Goal: Task Accomplishment & Management: Complete application form

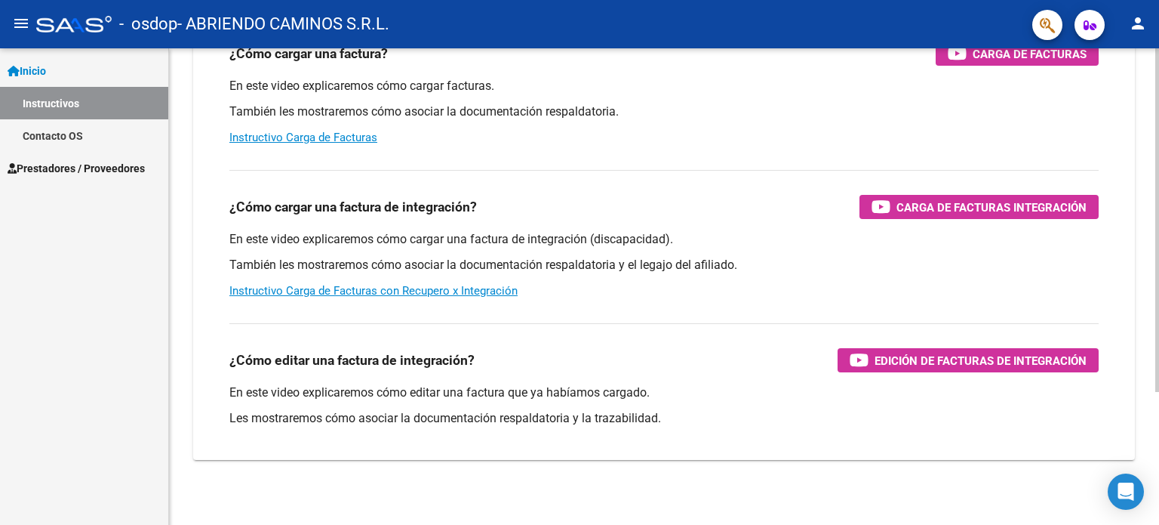
scroll to position [185, 0]
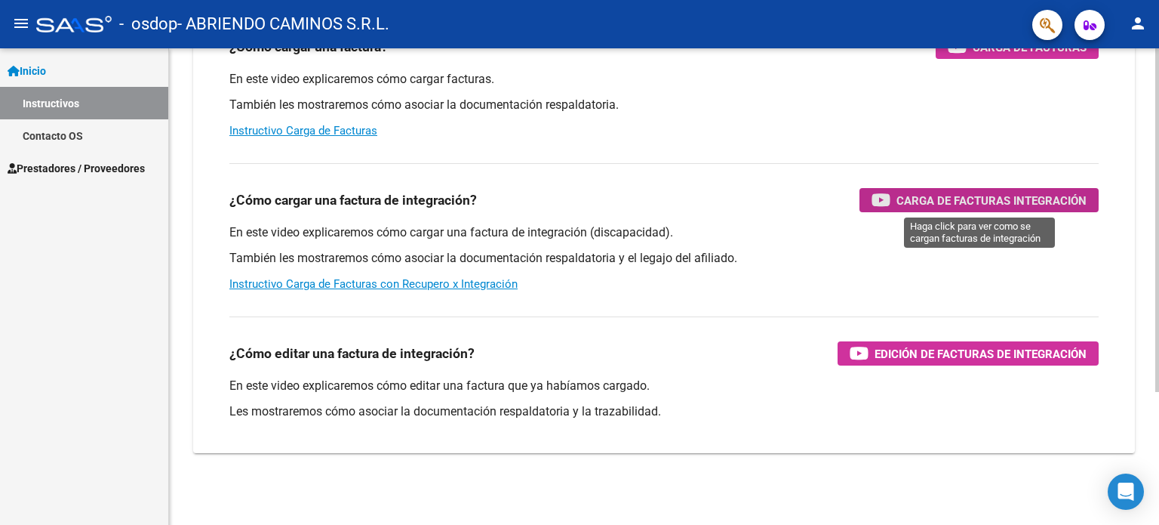
click at [915, 194] on span "Carga de Facturas Integración" at bounding box center [992, 200] width 190 height 19
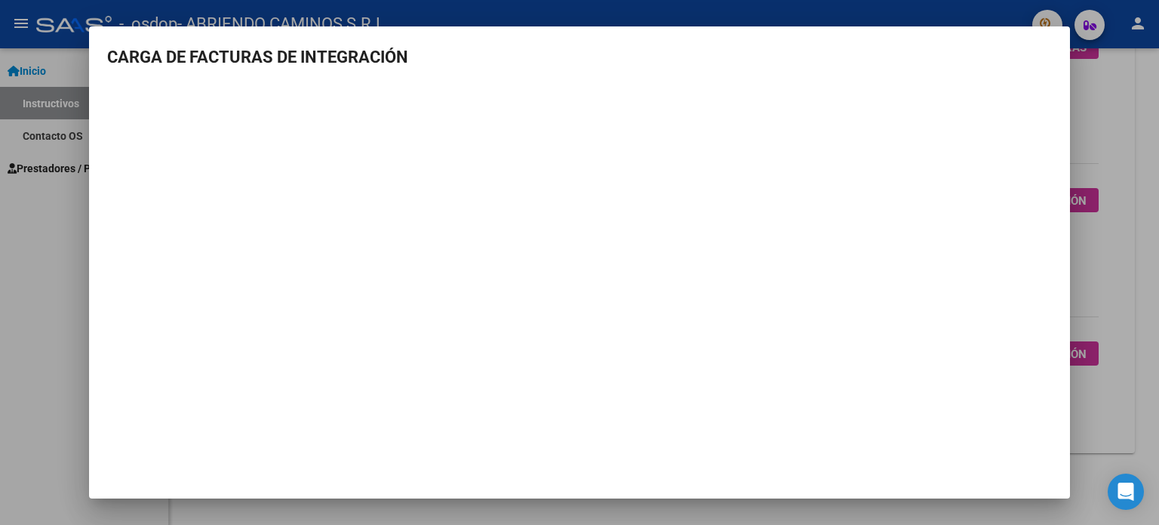
click at [1130, 101] on div at bounding box center [579, 262] width 1159 height 525
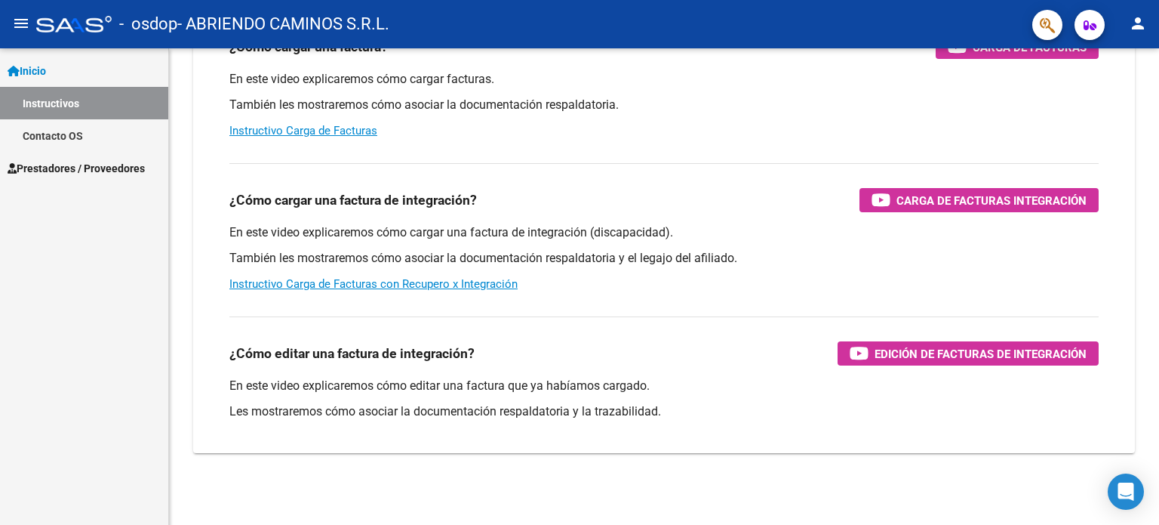
click at [15, 16] on mat-icon "menu" at bounding box center [21, 23] width 18 height 18
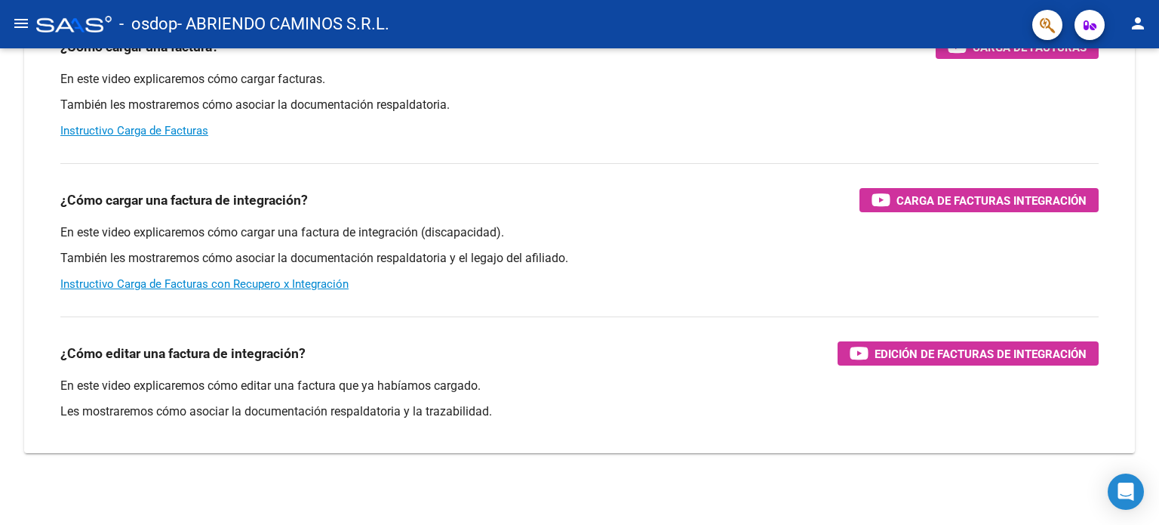
click at [23, 26] on mat-icon "menu" at bounding box center [21, 23] width 18 height 18
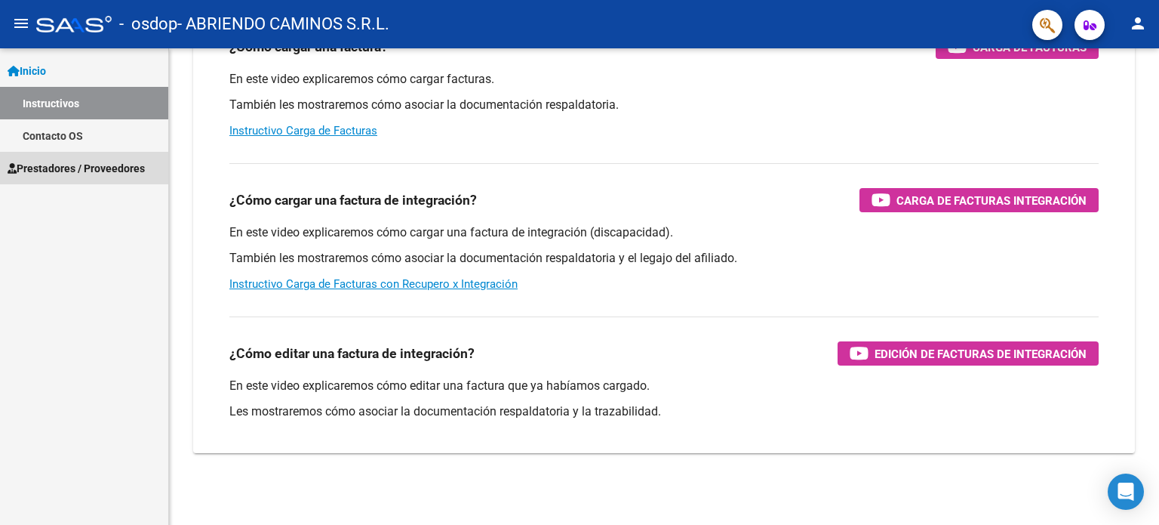
click at [67, 173] on span "Prestadores / Proveedores" at bounding box center [76, 168] width 137 height 17
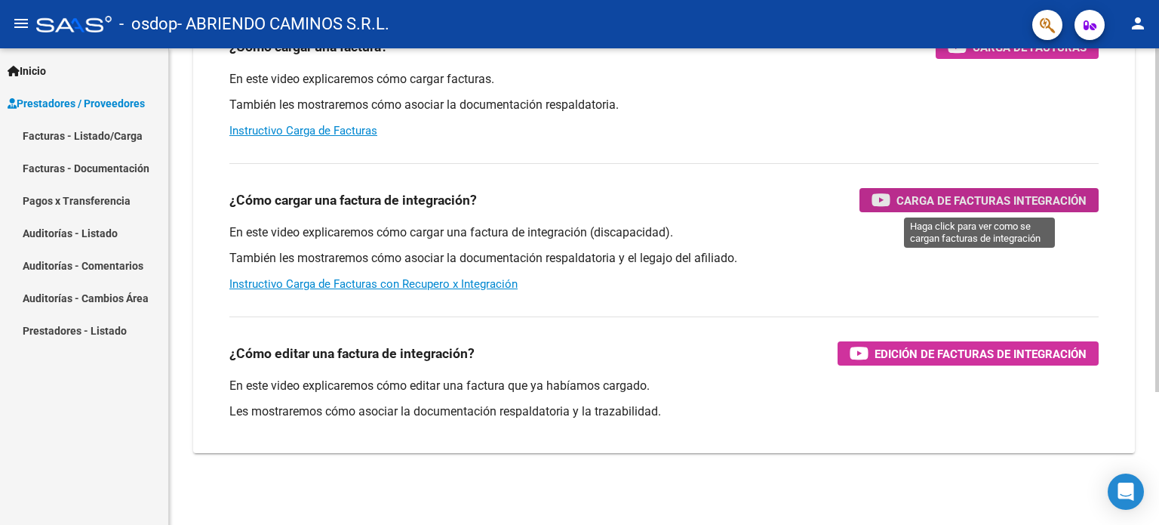
click at [981, 202] on span "Carga de Facturas Integración" at bounding box center [992, 200] width 190 height 19
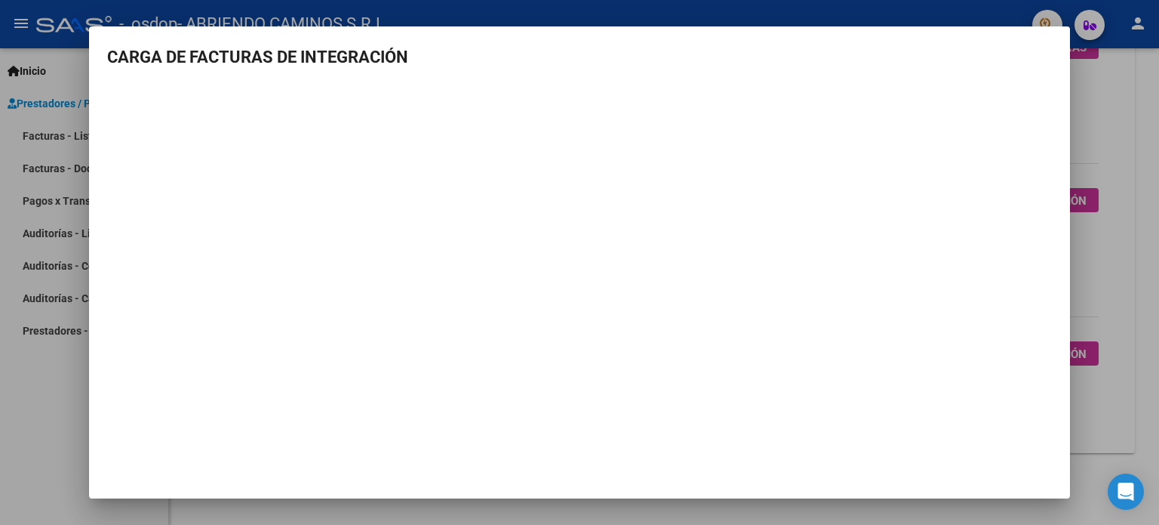
click at [1101, 131] on div at bounding box center [579, 262] width 1159 height 525
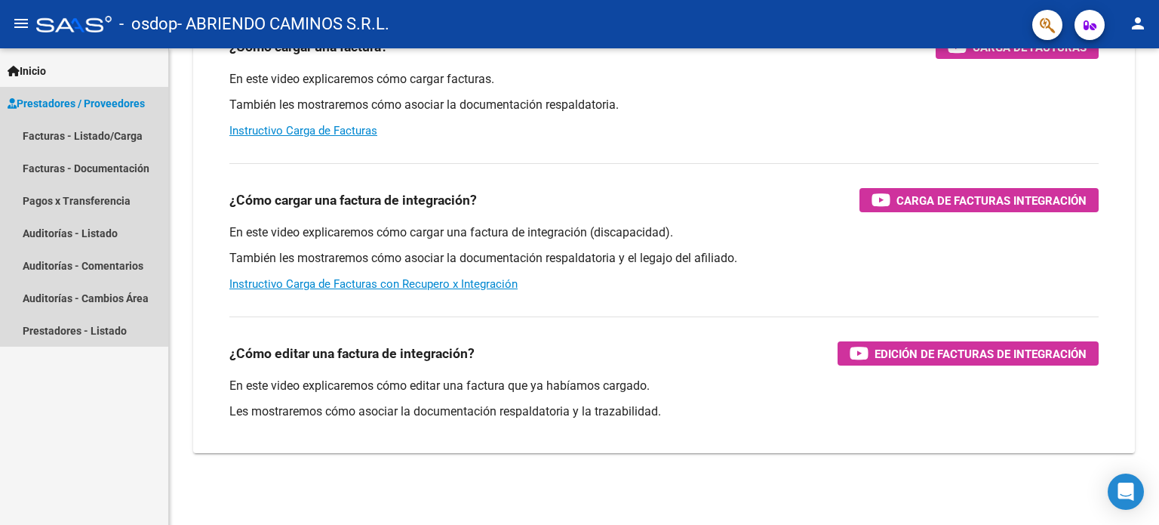
click at [93, 106] on span "Prestadores / Proveedores" at bounding box center [76, 103] width 137 height 17
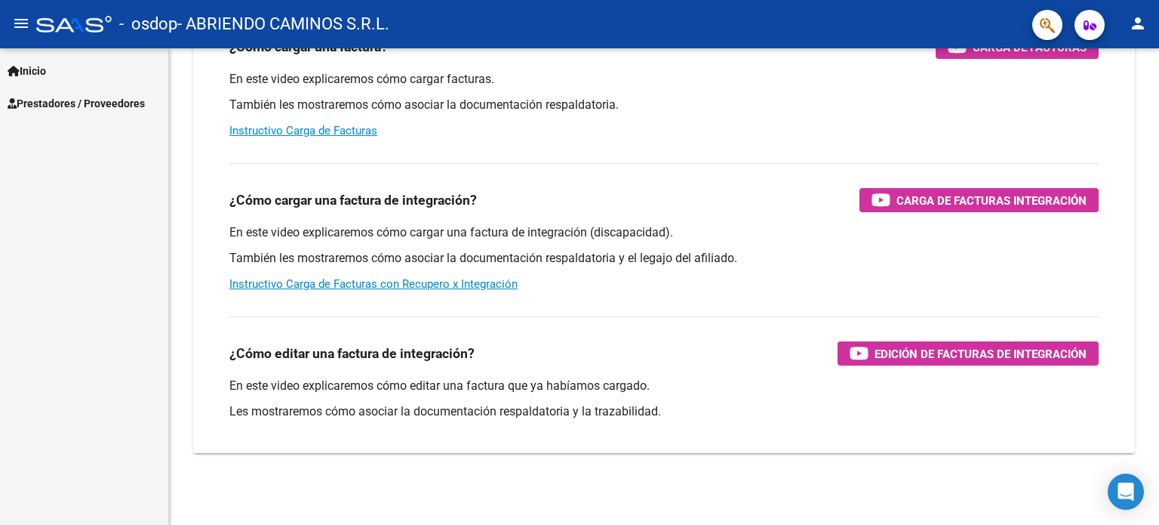
click at [93, 106] on span "Prestadores / Proveedores" at bounding box center [76, 103] width 137 height 17
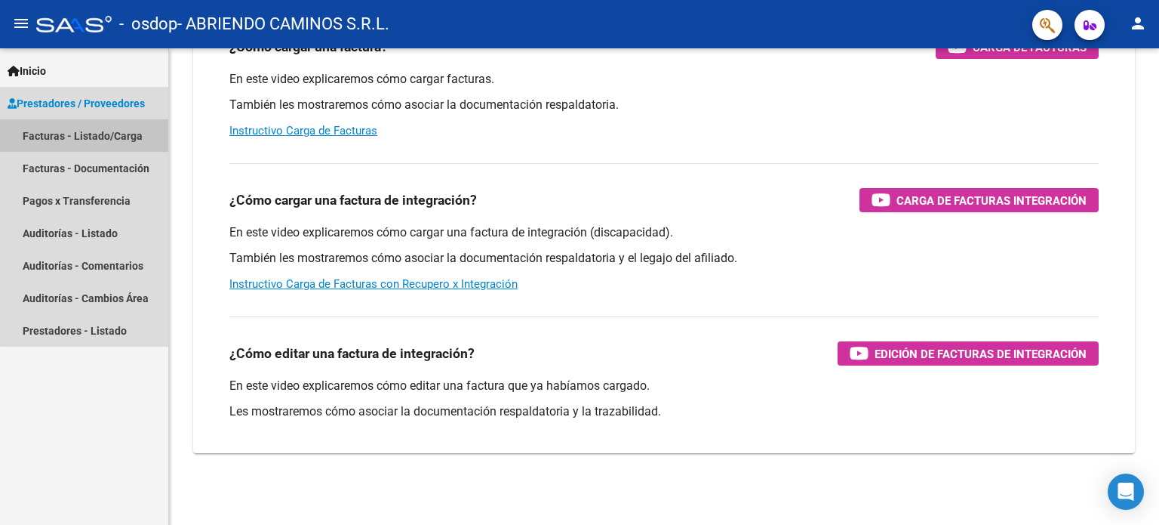
click at [88, 138] on link "Facturas - Listado/Carga" at bounding box center [84, 135] width 168 height 32
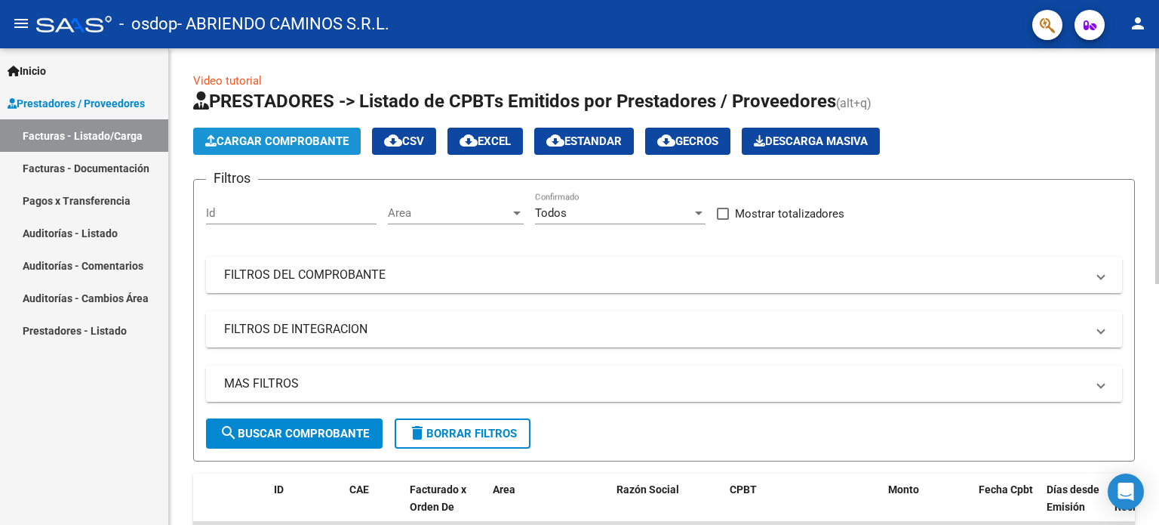
click at [297, 138] on span "Cargar Comprobante" at bounding box center [276, 141] width 143 height 14
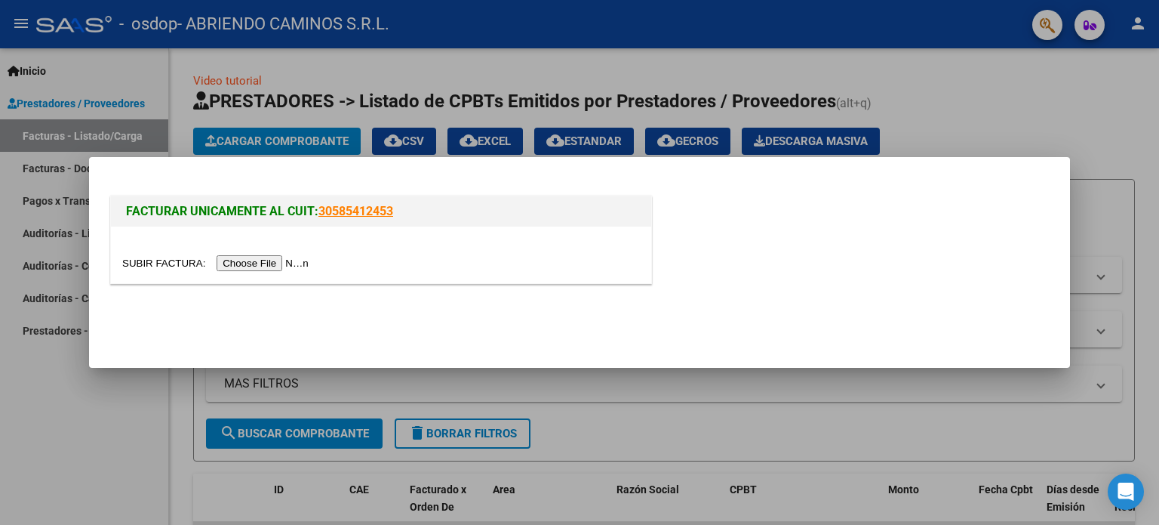
click at [267, 263] on input "file" at bounding box center [217, 263] width 191 height 16
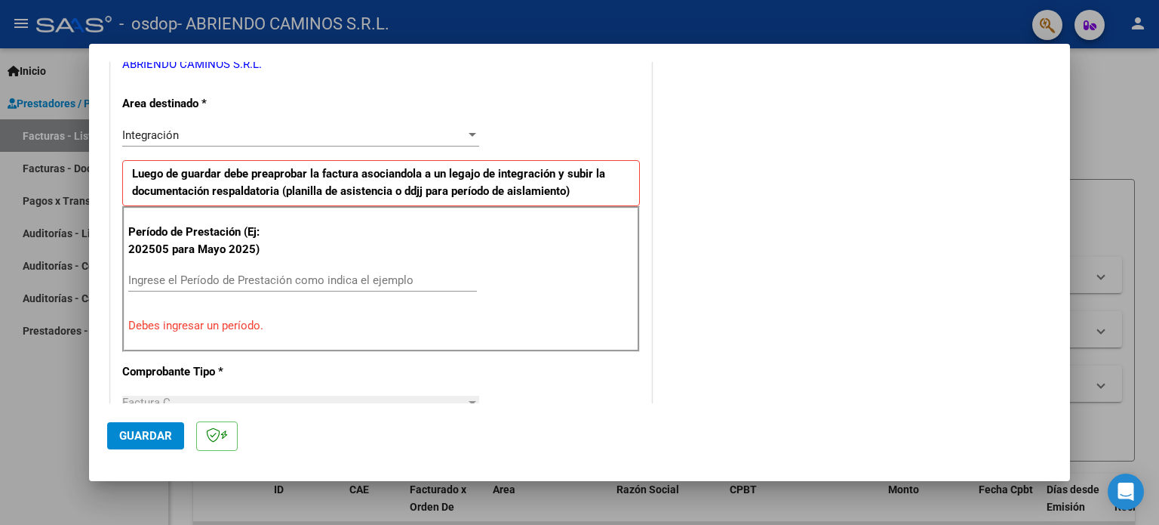
scroll to position [353, 0]
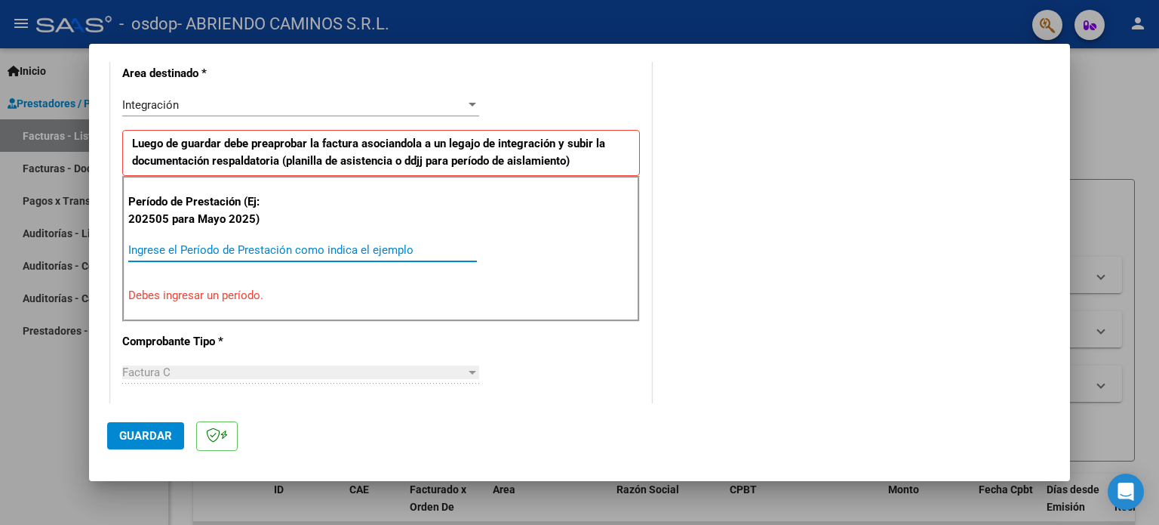
click at [350, 254] on input "Ingrese el Período de Prestación como indica el ejemplo" at bounding box center [302, 250] width 349 height 14
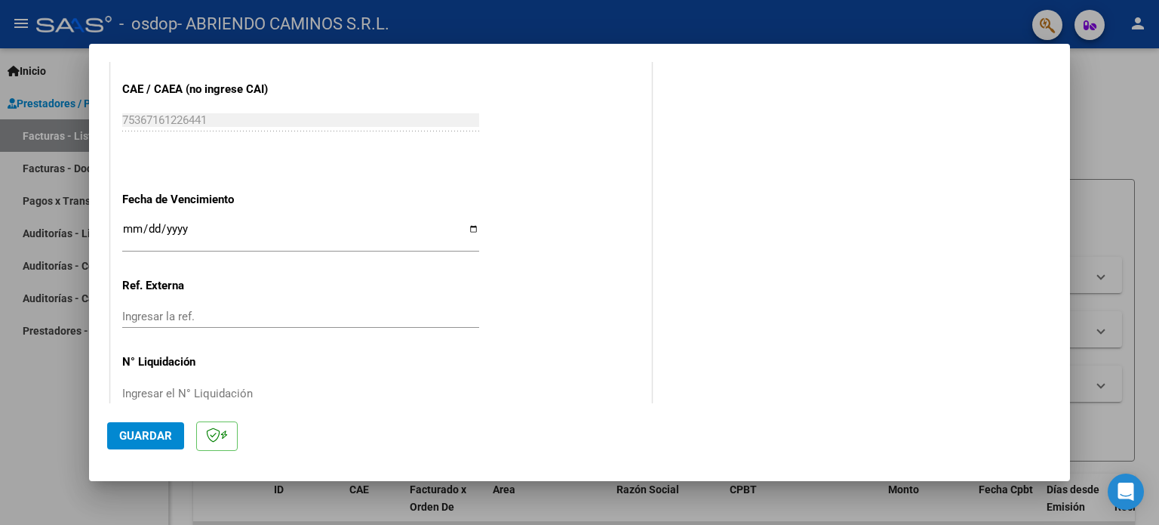
scroll to position [985, 0]
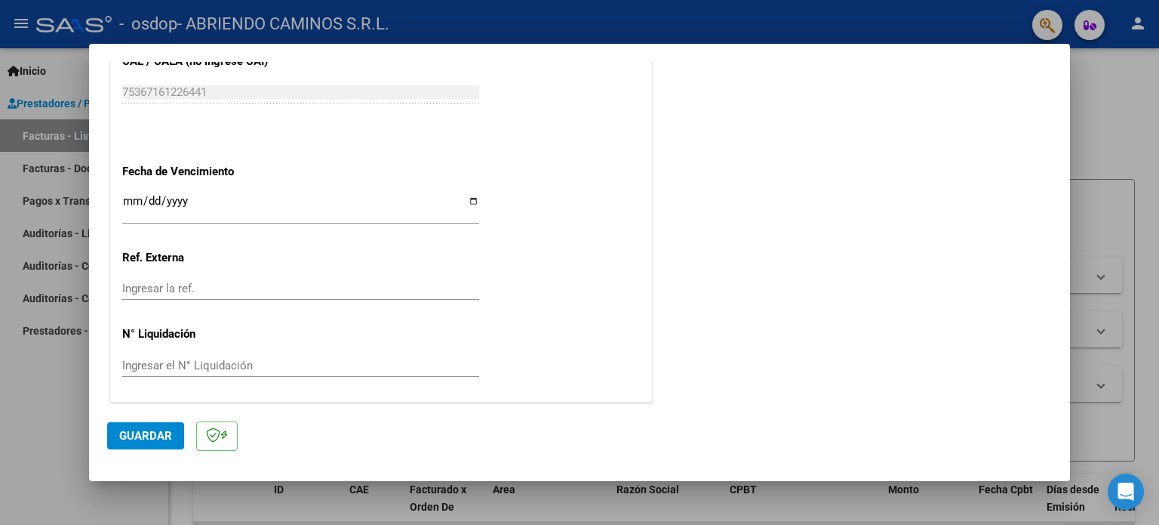
type input "202508"
click at [143, 436] on span "Guardar" at bounding box center [145, 436] width 53 height 14
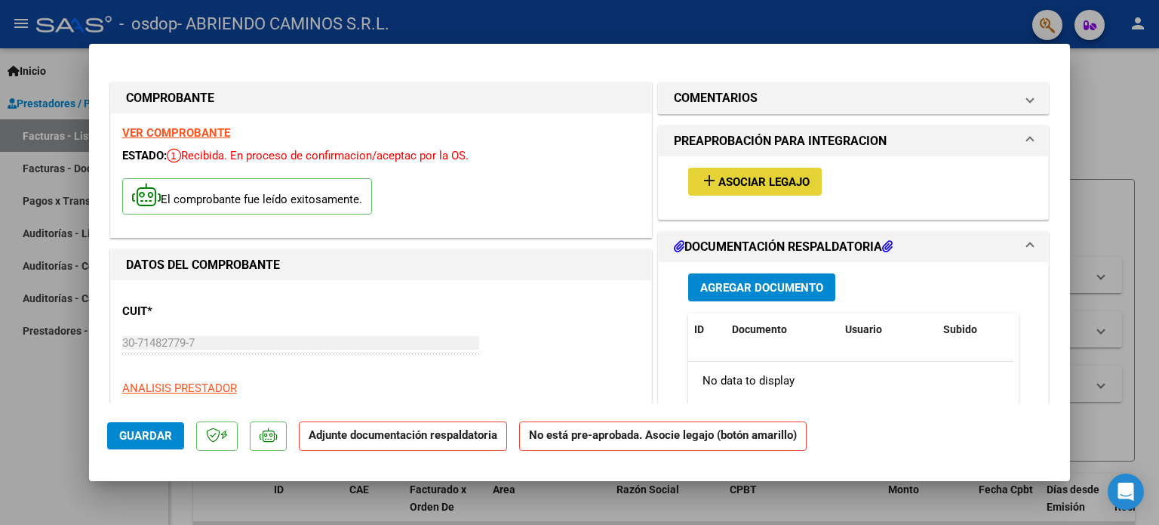
click at [787, 179] on span "Asociar Legajo" at bounding box center [764, 182] width 91 height 14
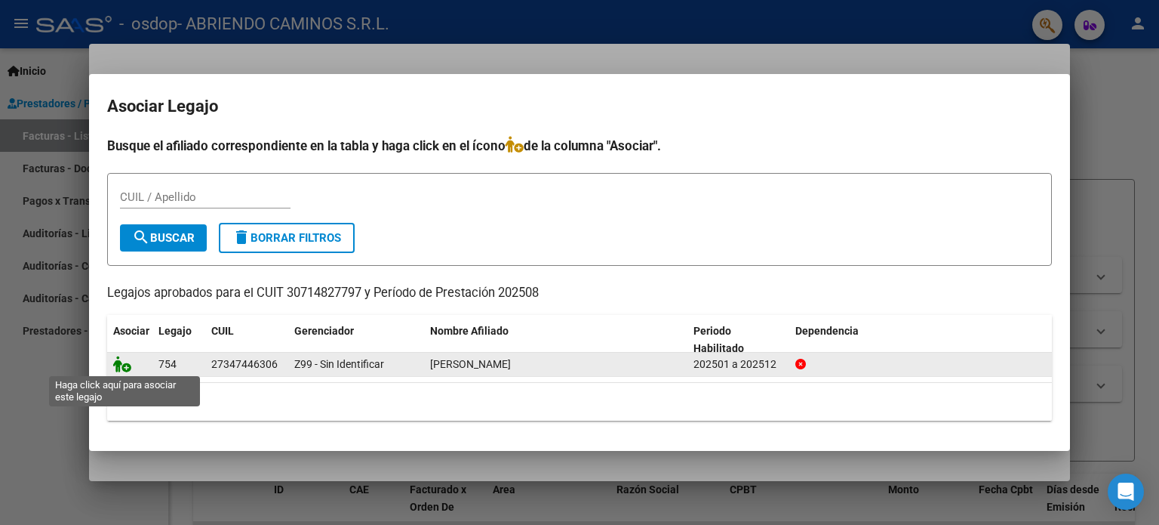
click at [126, 365] on icon at bounding box center [122, 364] width 18 height 17
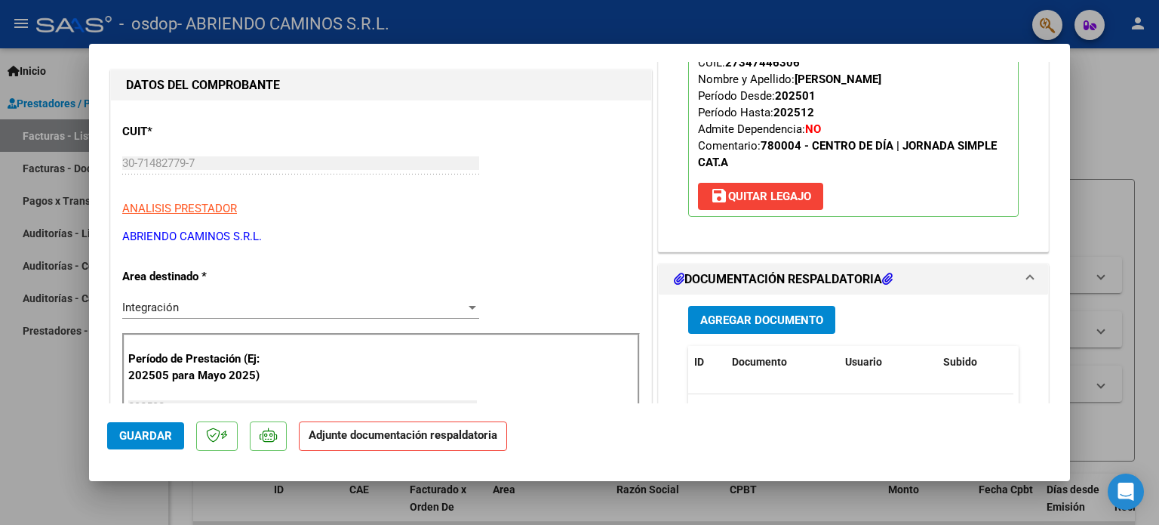
scroll to position [302, 0]
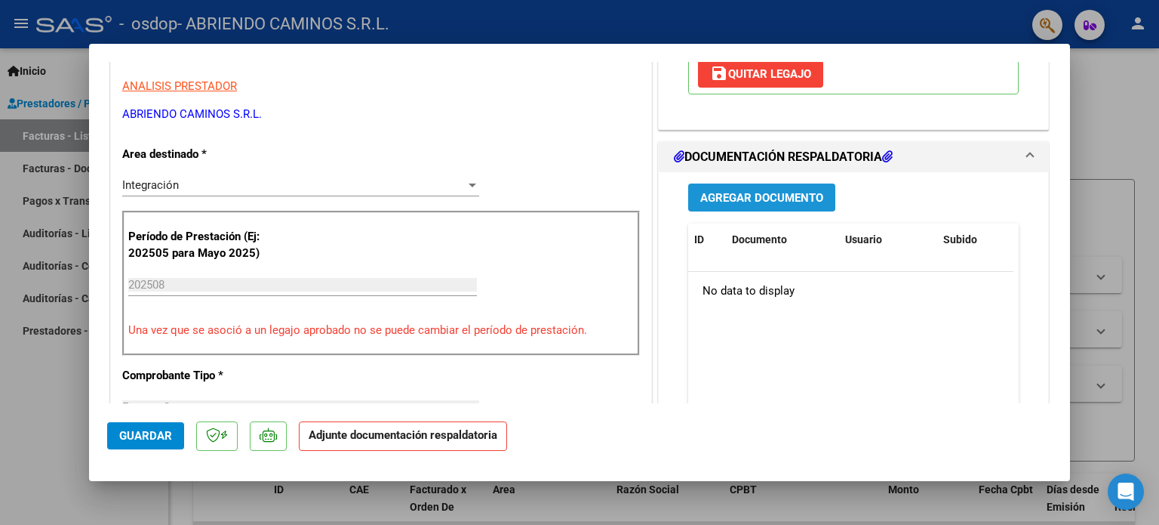
click at [771, 197] on span "Agregar Documento" at bounding box center [761, 198] width 123 height 14
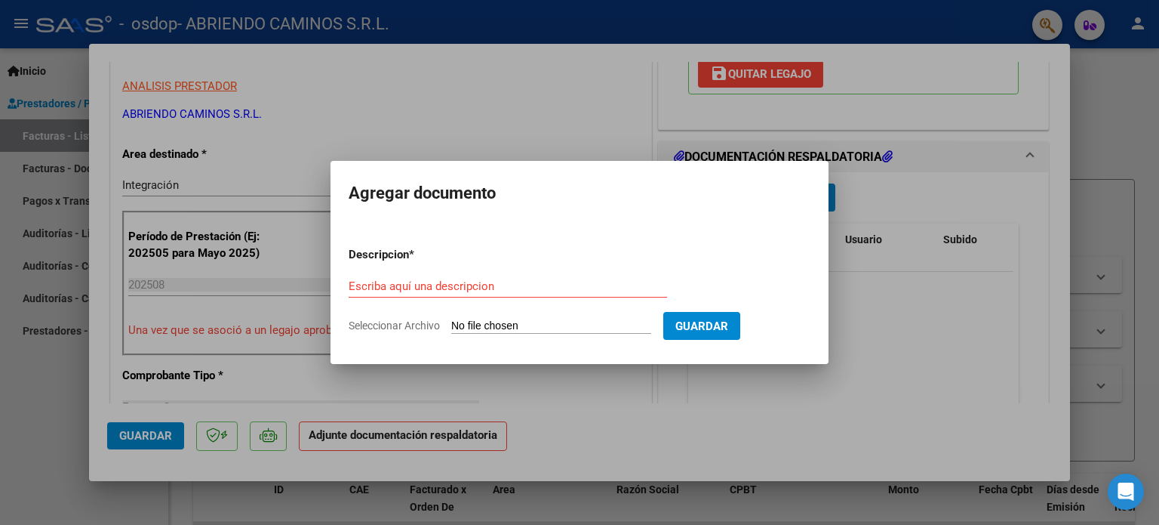
click at [399, 324] on span "Seleccionar Archivo" at bounding box center [394, 325] width 91 height 12
click at [451, 324] on input "Seleccionar Archivo" at bounding box center [551, 326] width 200 height 14
type input "C:\fakepath\Asistencia agosto [PERSON_NAME].pdf"
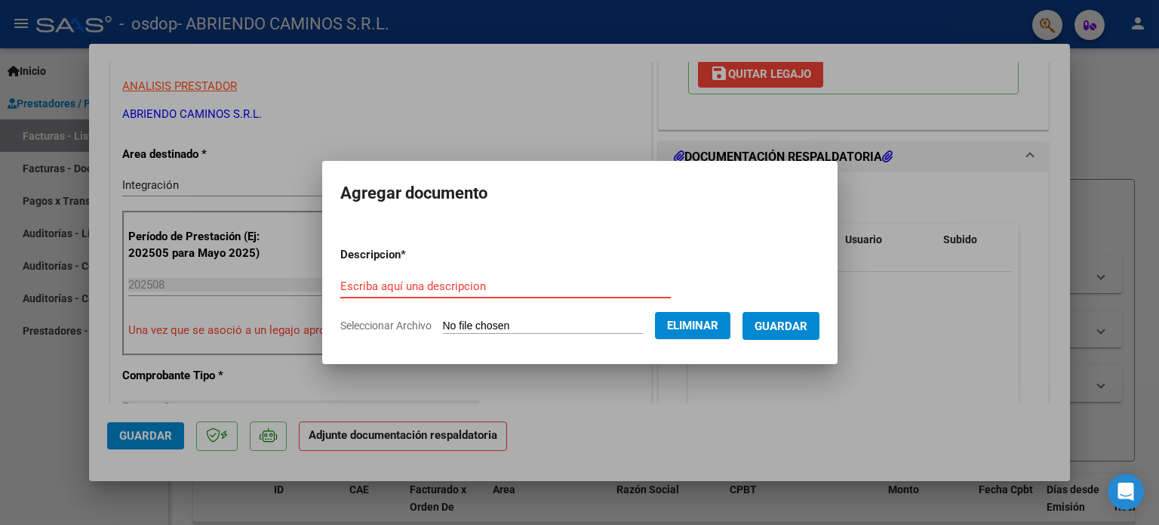
click at [340, 286] on input "Escriba aquí una descripcion" at bounding box center [505, 286] width 331 height 14
type input "a"
type input "Planilla de asistencia periodo [DATE]"
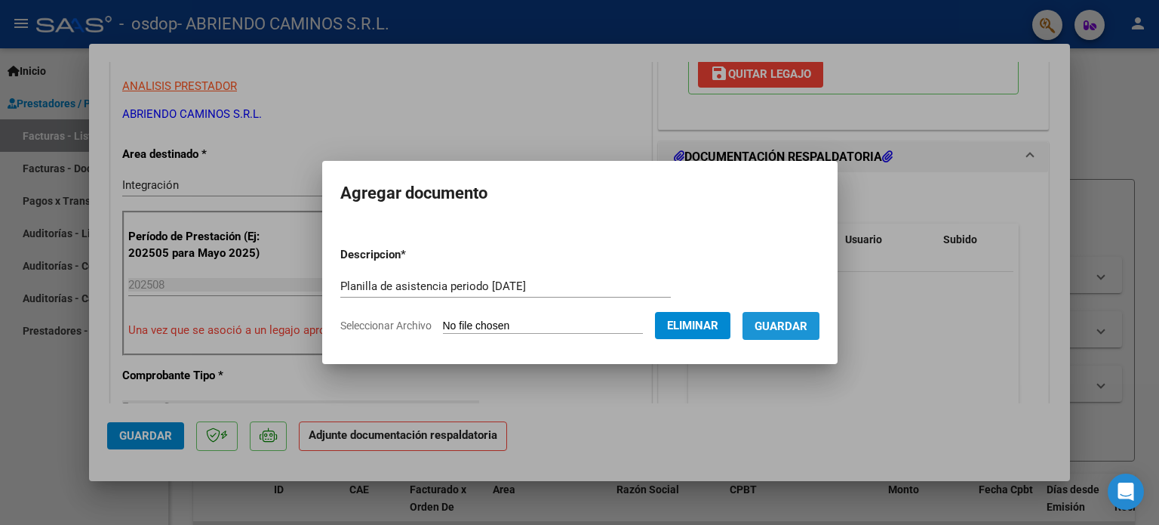
click at [811, 336] on button "Guardar" at bounding box center [781, 326] width 77 height 28
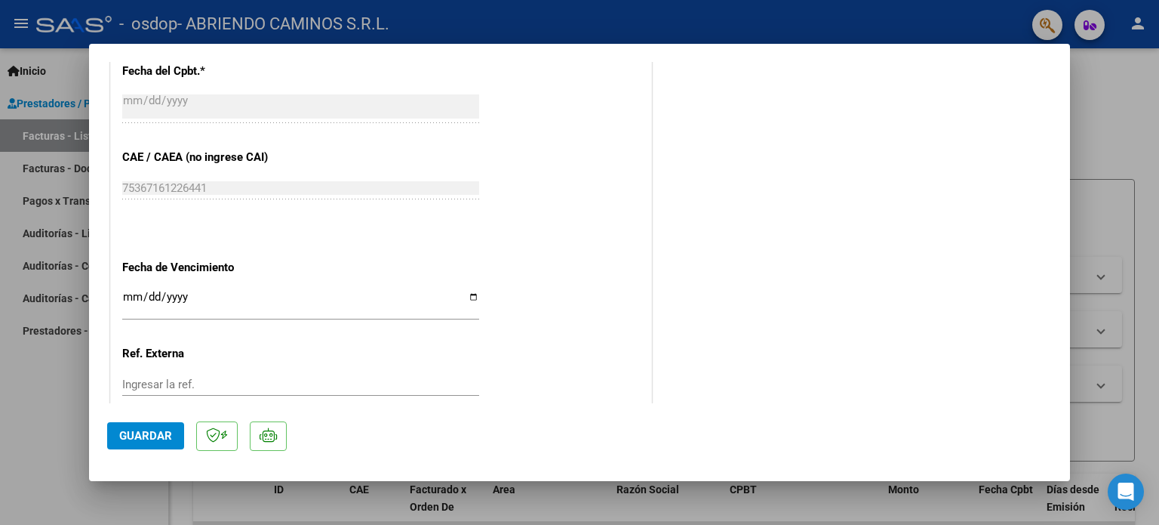
scroll to position [1008, 0]
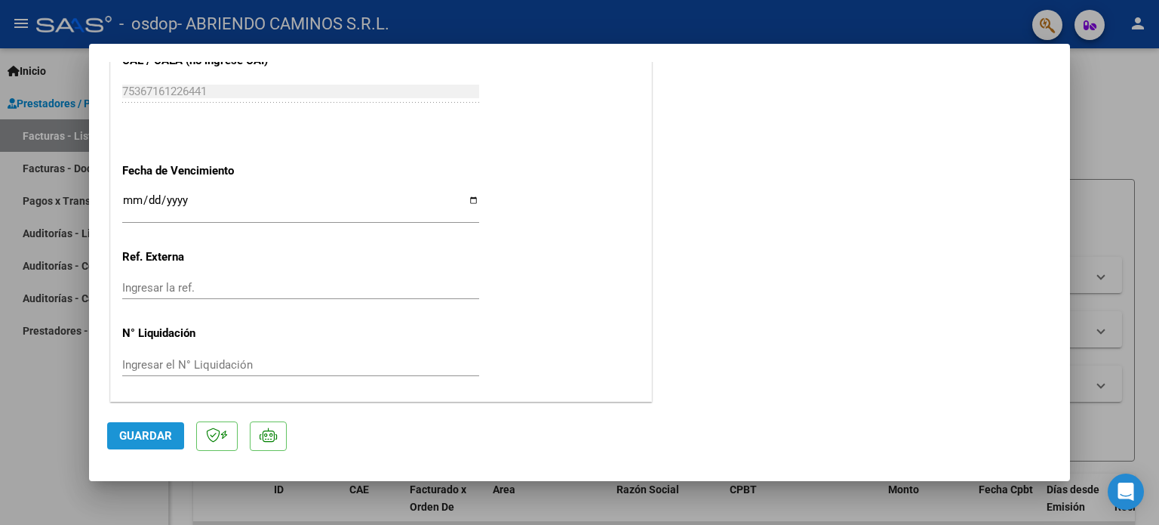
click at [136, 434] on span "Guardar" at bounding box center [145, 436] width 53 height 14
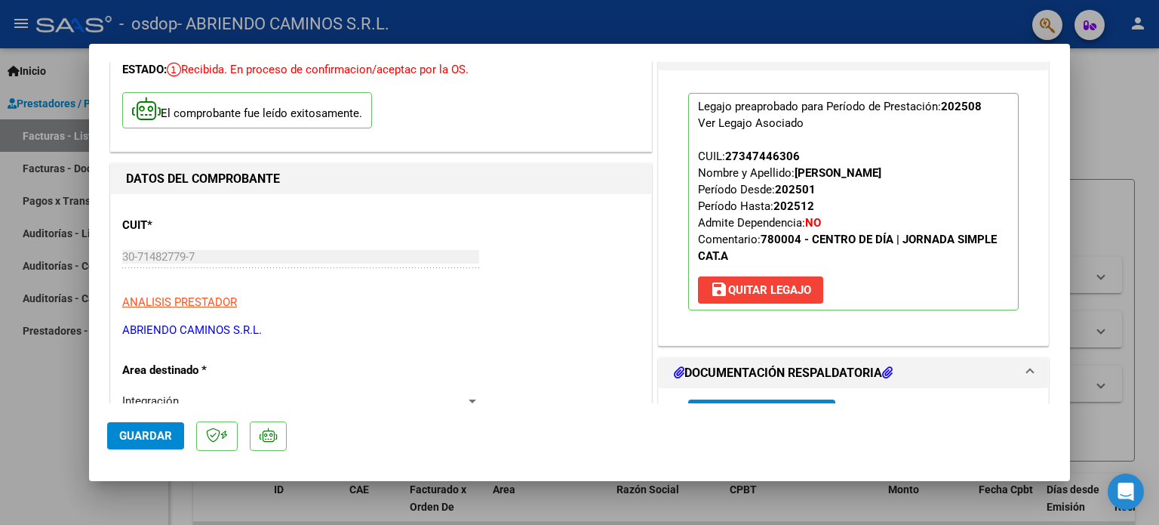
scroll to position [103, 0]
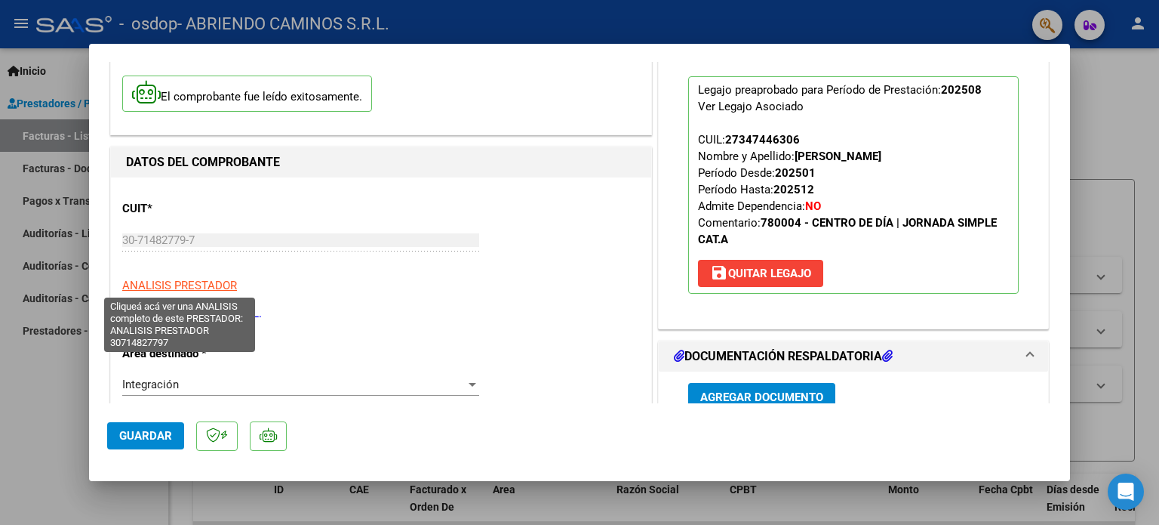
click at [202, 282] on span "ANALISIS PRESTADOR" at bounding box center [179, 286] width 115 height 14
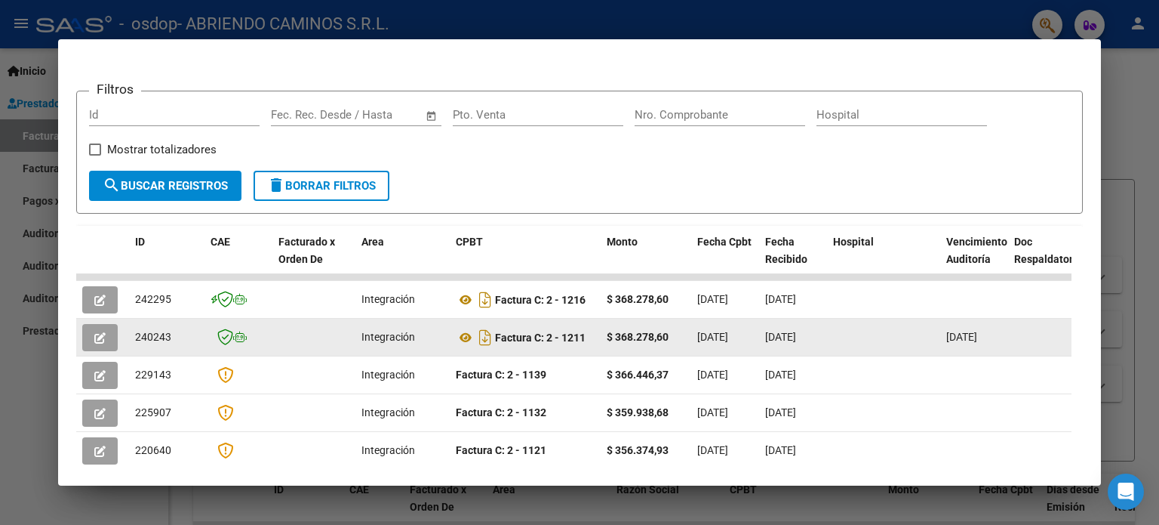
scroll to position [226, 0]
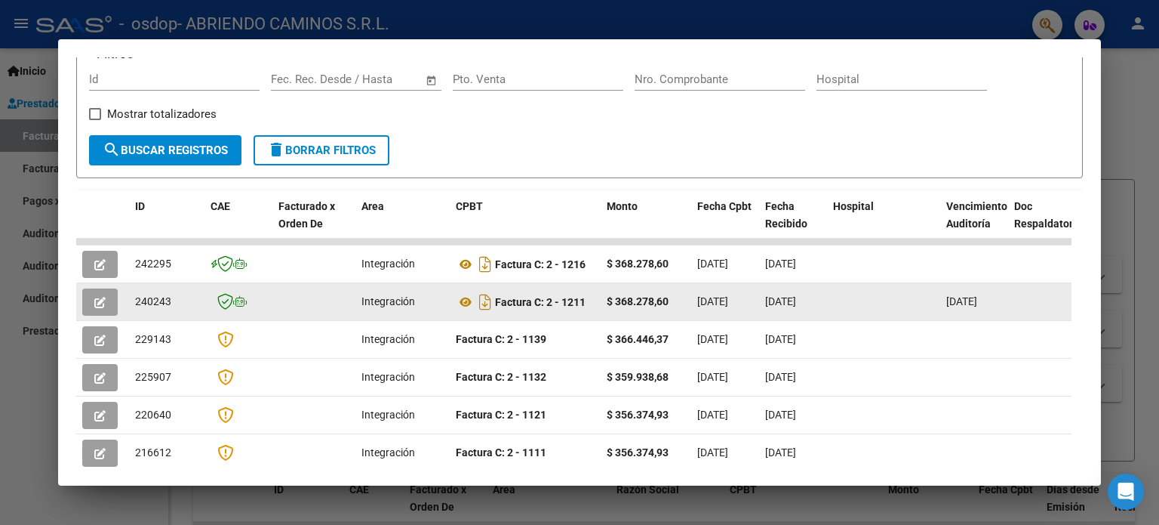
drag, startPoint x: 1028, startPoint y: 301, endPoint x: 845, endPoint y: 300, distance: 182.7
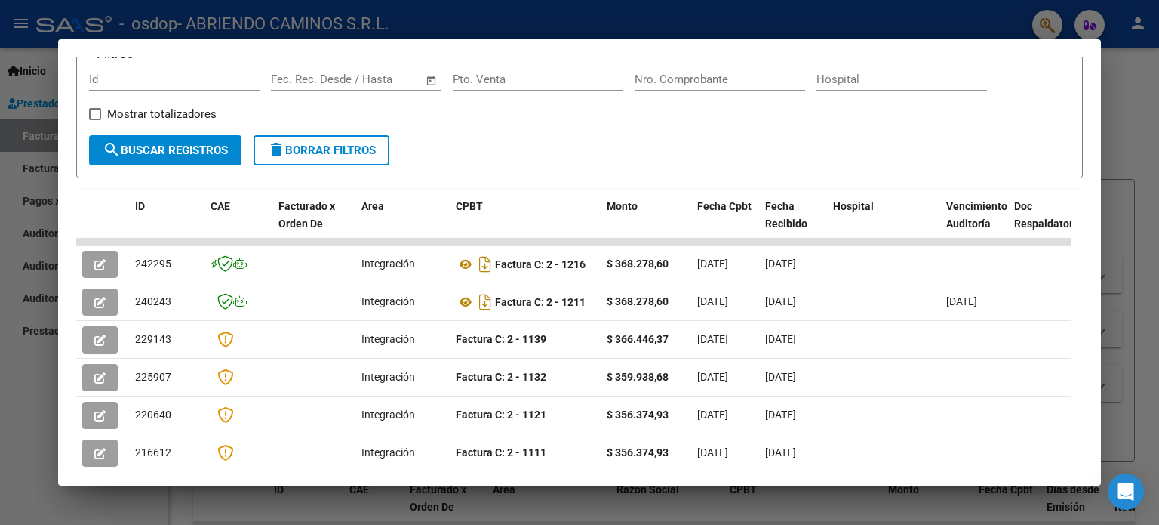
drag, startPoint x: 343, startPoint y: 240, endPoint x: 1081, endPoint y: 224, distance: 738.4
click at [1081, 224] on mat-dialog-content "Análisis Prestador - CUIT: 30714827797 cloud_download Exportar CSV ARCA Impuest…" at bounding box center [579, 262] width 1043 height 410
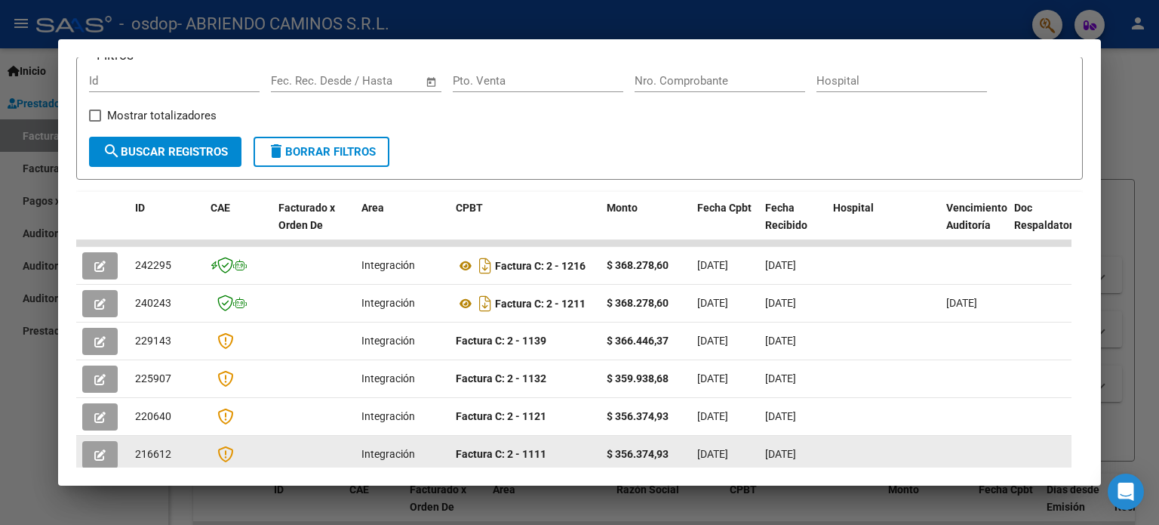
scroll to position [433, 0]
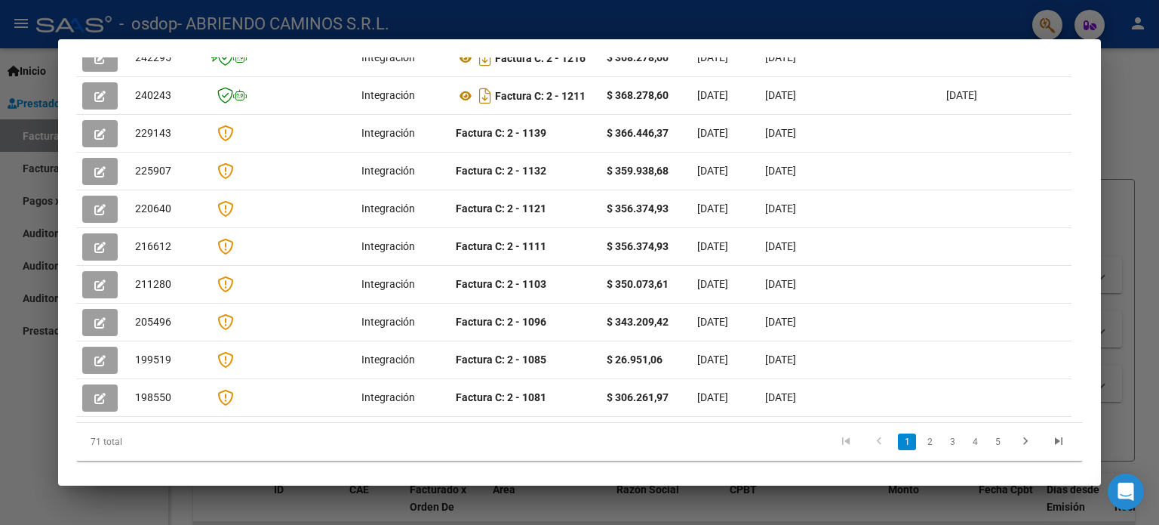
click at [1126, 111] on div at bounding box center [579, 262] width 1159 height 525
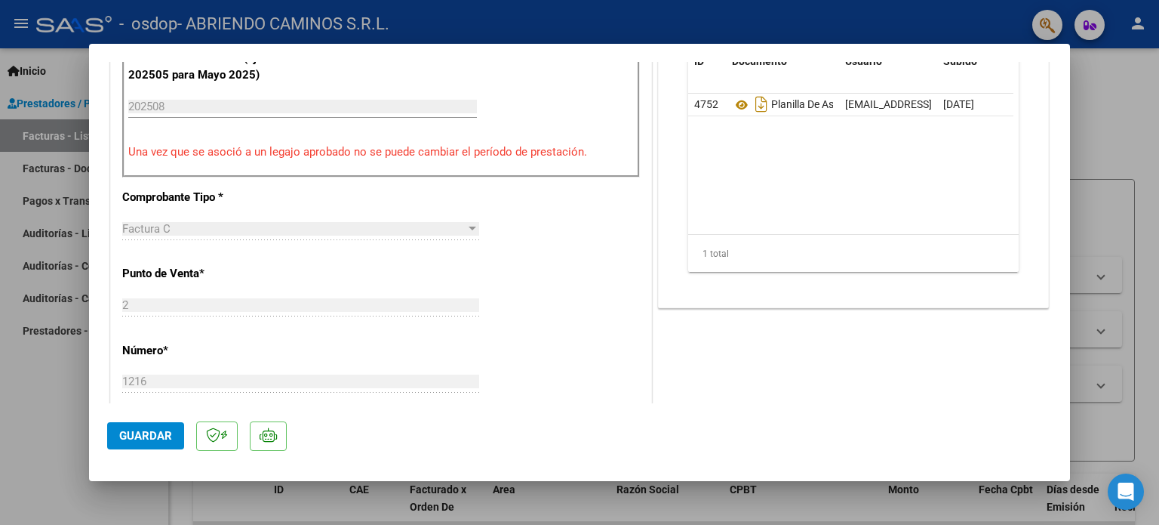
scroll to position [0, 0]
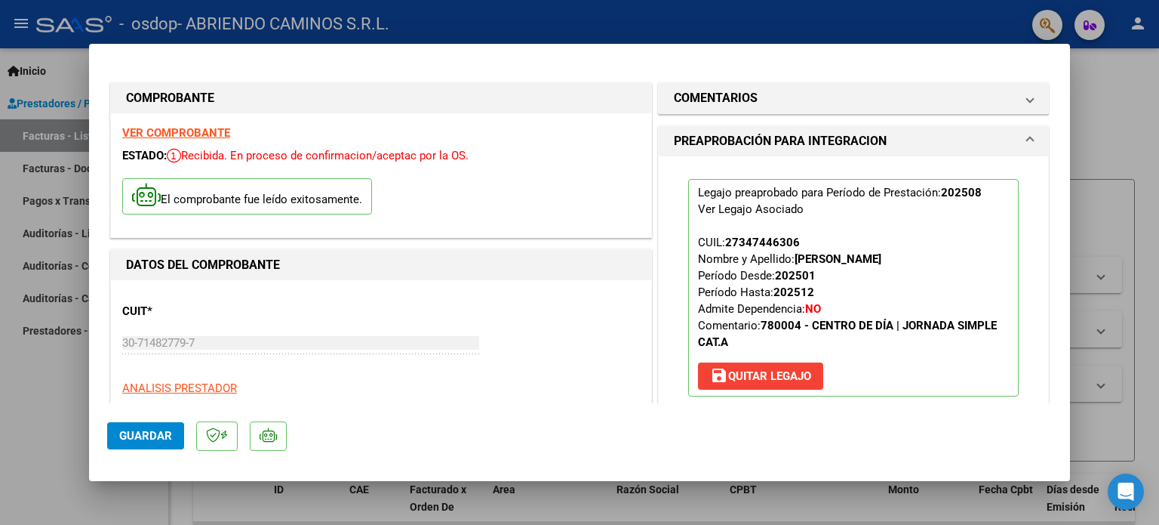
click at [1101, 143] on div at bounding box center [579, 262] width 1159 height 525
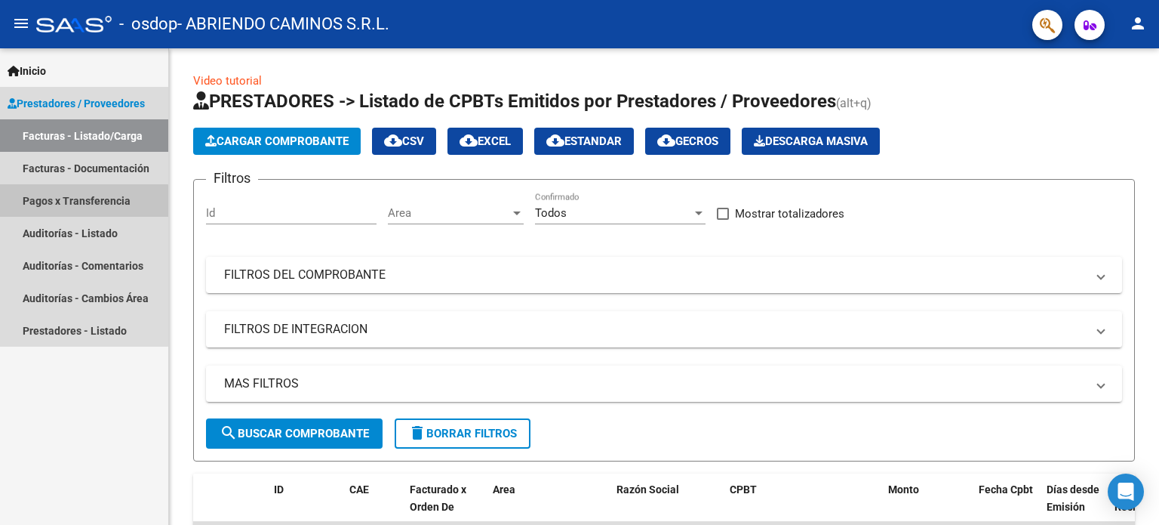
click at [82, 205] on link "Pagos x Transferencia" at bounding box center [84, 200] width 168 height 32
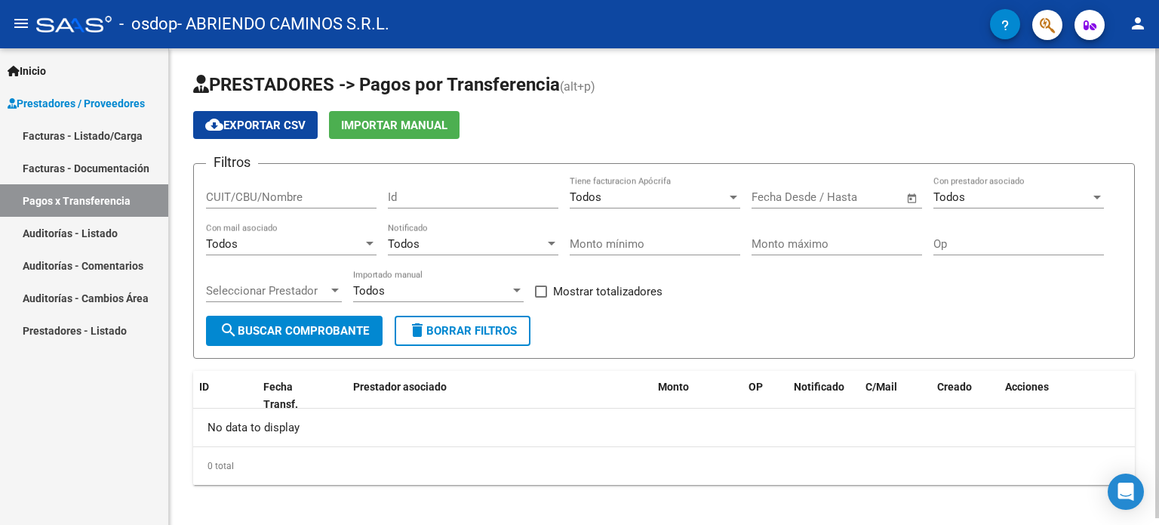
click at [320, 325] on span "search Buscar Comprobante" at bounding box center [294, 331] width 149 height 14
click at [294, 193] on input "CUIT/CBU/Nombre" at bounding box center [291, 197] width 171 height 14
type input "30714827797"
click at [317, 331] on span "search Buscar Comprobante" at bounding box center [294, 331] width 149 height 14
click at [128, 97] on span "Prestadores / Proveedores" at bounding box center [76, 103] width 137 height 17
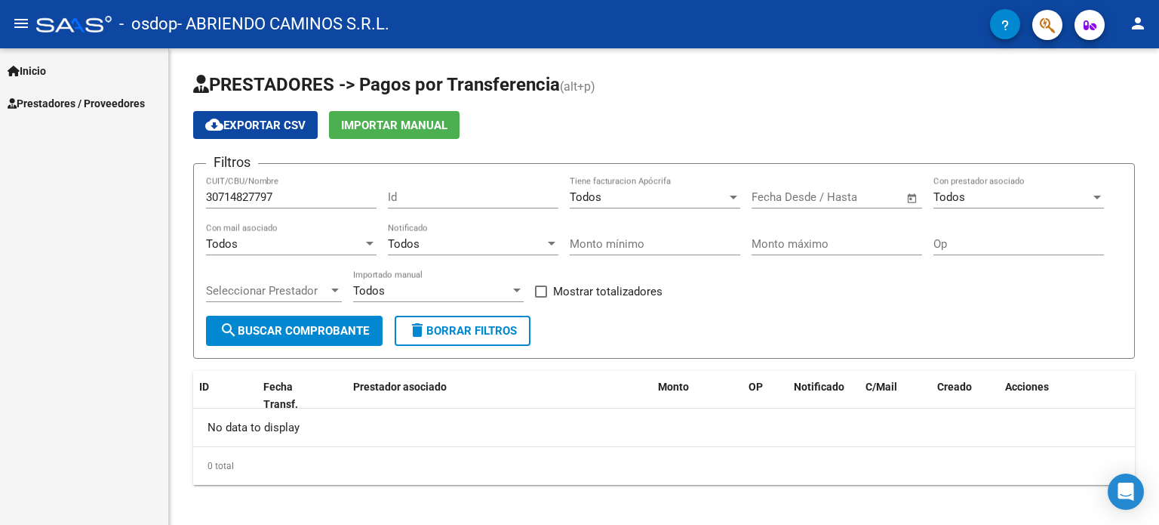
click at [1138, 22] on mat-icon "person" at bounding box center [1138, 23] width 18 height 18
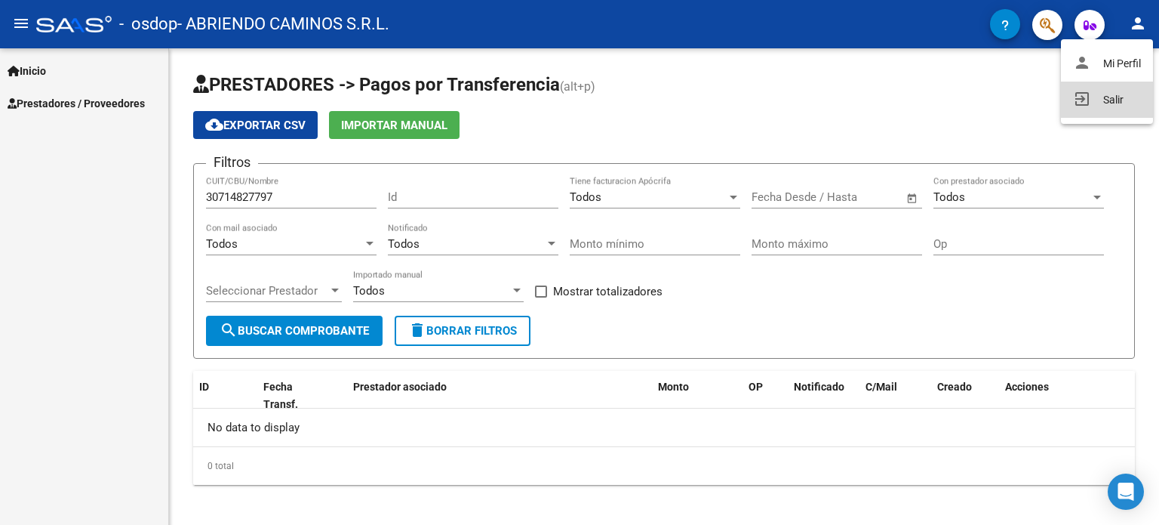
click at [1098, 99] on button "exit_to_app Salir" at bounding box center [1107, 100] width 92 height 36
